Goal: Find contact information: Find contact information

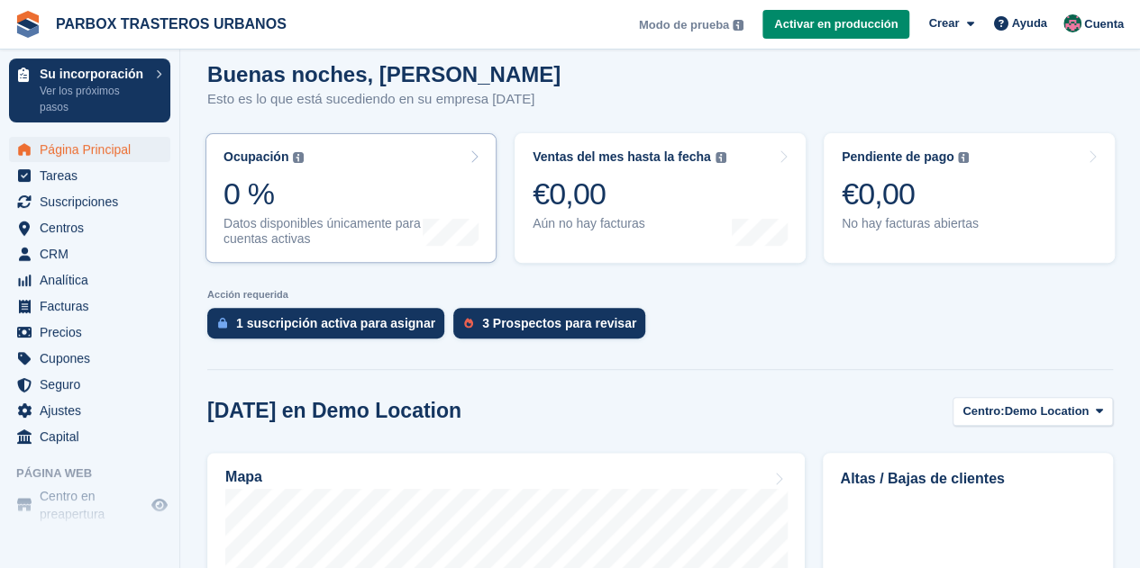
scroll to position [270, 0]
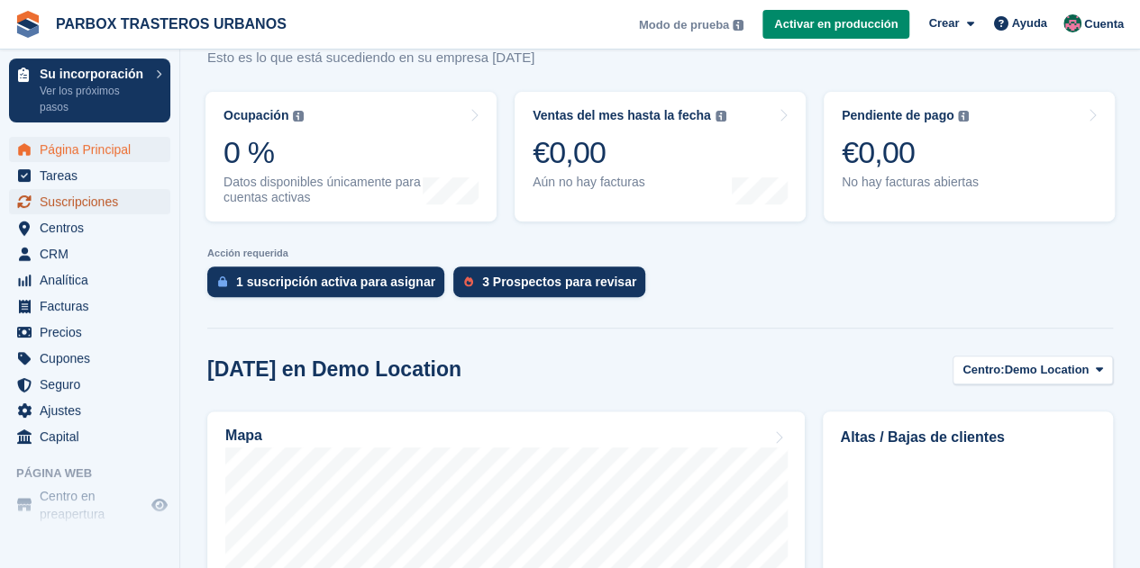
click at [95, 205] on span "Suscripciones" at bounding box center [94, 201] width 108 height 25
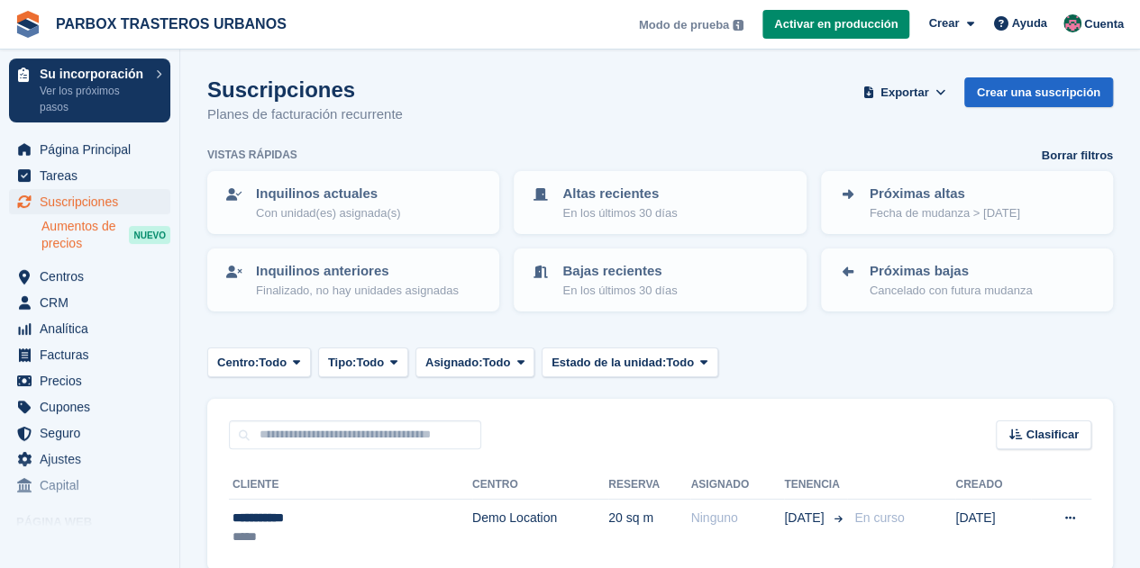
click at [80, 232] on span "Aumentos de precios" at bounding box center [84, 235] width 87 height 34
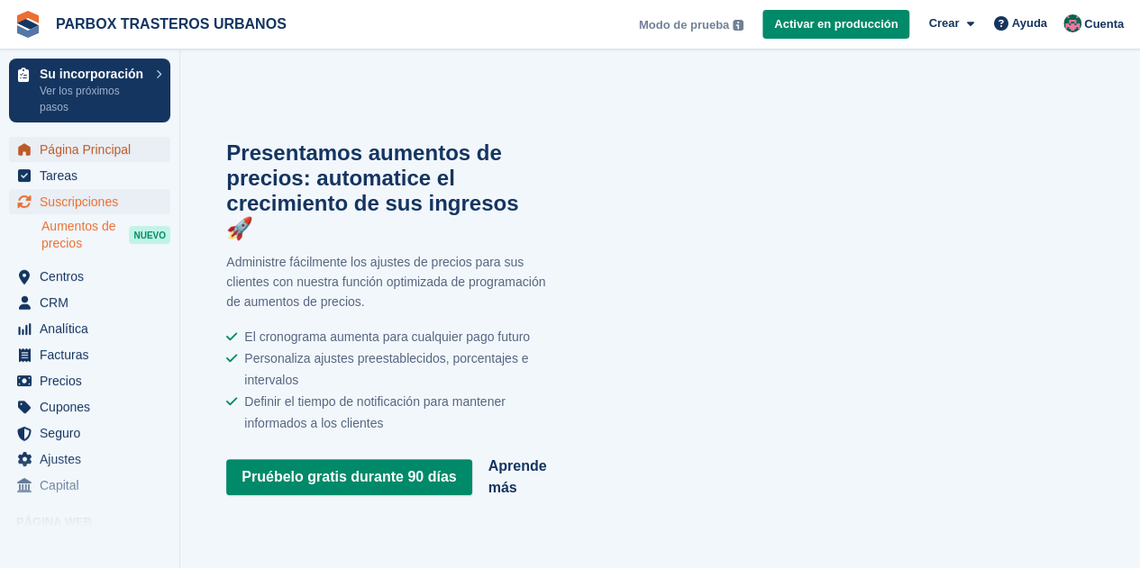
click at [93, 147] on span "Página Principal" at bounding box center [94, 149] width 108 height 25
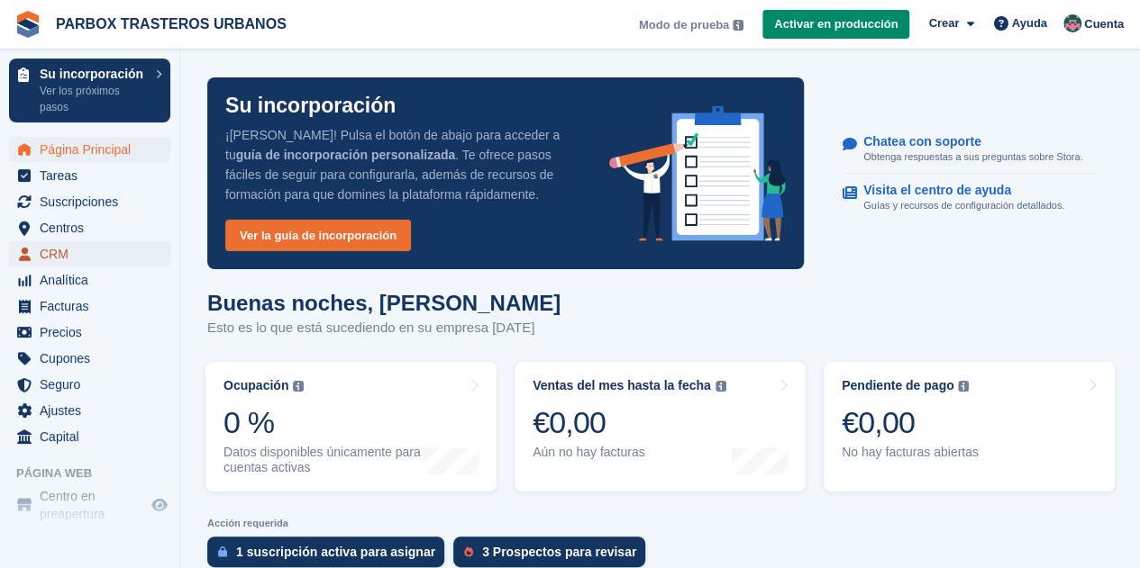
click at [55, 259] on span "CRM" at bounding box center [94, 253] width 108 height 25
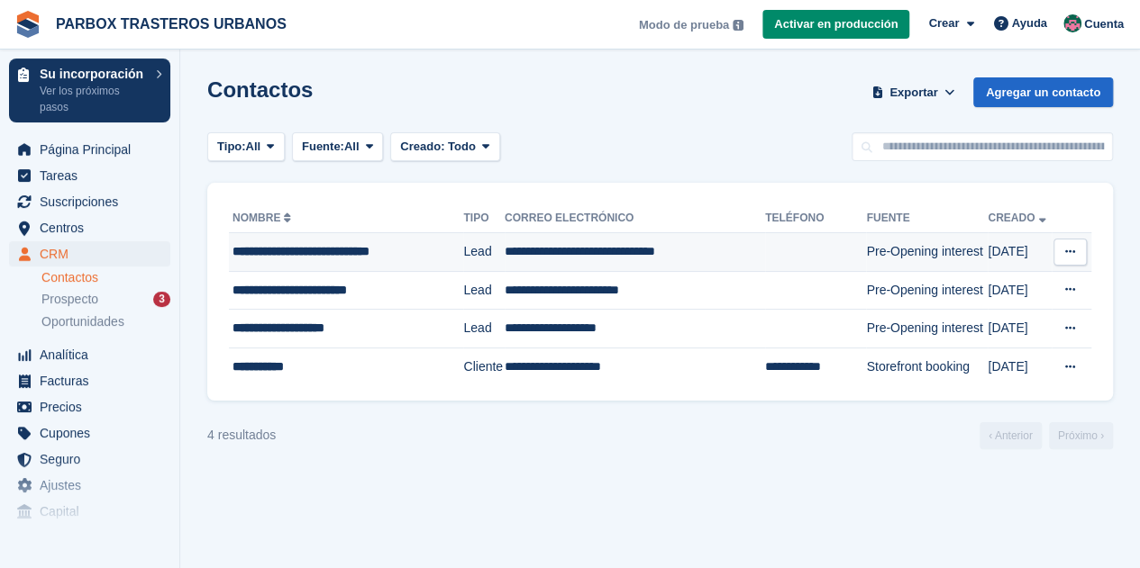
click at [1077, 251] on button at bounding box center [1069, 252] width 33 height 27
click at [999, 324] on p "Eliminar contacto" at bounding box center [1000, 325] width 157 height 23
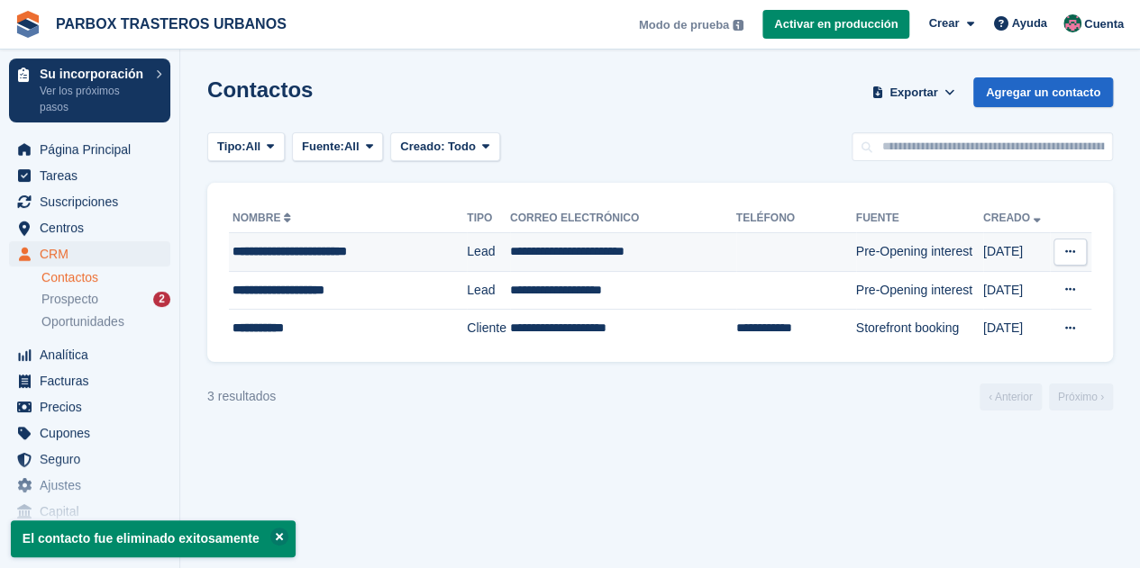
click at [536, 251] on td "**********" at bounding box center [623, 252] width 226 height 39
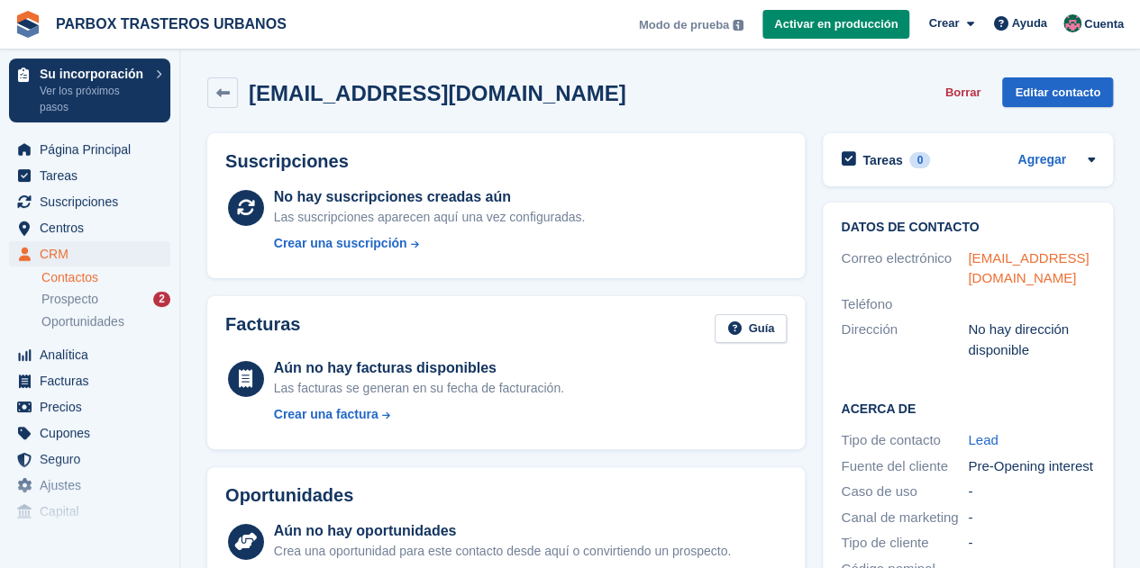
click at [986, 262] on link "davidnaranjoluna@yahoo.es" at bounding box center [1028, 268] width 121 height 36
drag, startPoint x: 966, startPoint y: 259, endPoint x: 1014, endPoint y: 273, distance: 50.7
click at [1014, 273] on div "Correo electrónico davidnaranjoluna@yahoo.es" at bounding box center [968, 269] width 254 height 46
copy div "Correo electrónico davidnaranjoluna@yahoo.es"
